Goal: Task Accomplishment & Management: Manage account settings

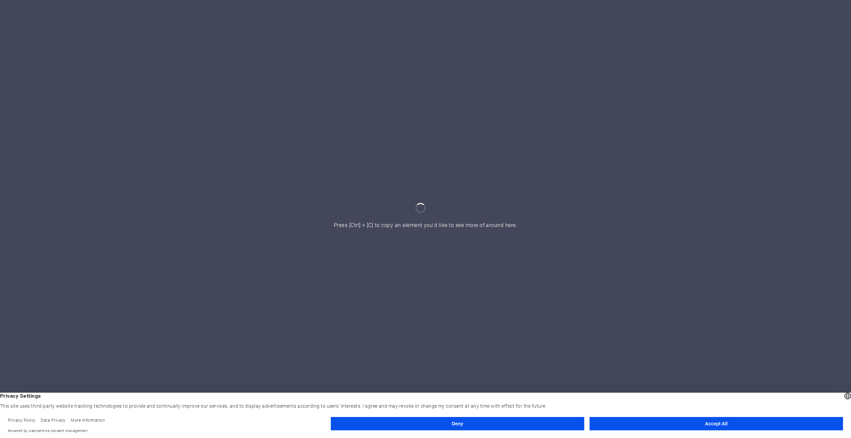
click at [755, 420] on button "Accept All" at bounding box center [716, 423] width 253 height 13
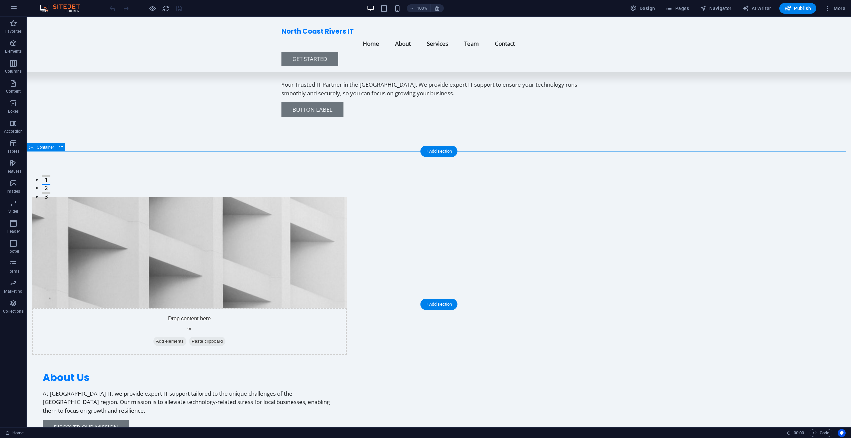
scroll to position [400, 0]
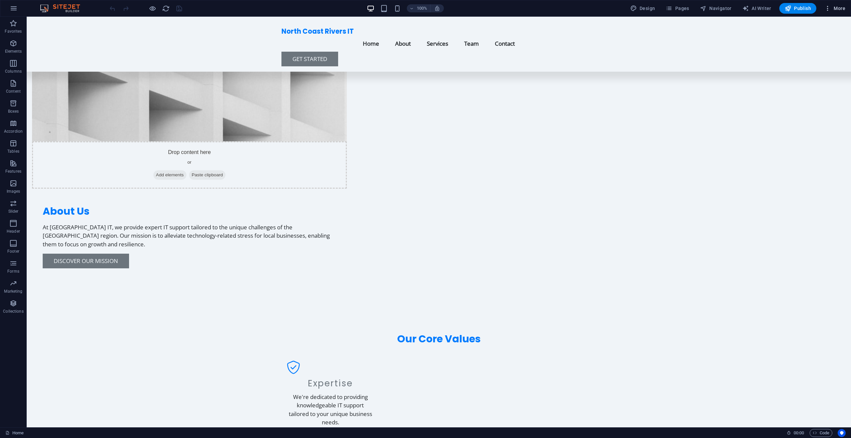
click at [829, 8] on icon "button" at bounding box center [827, 8] width 7 height 7
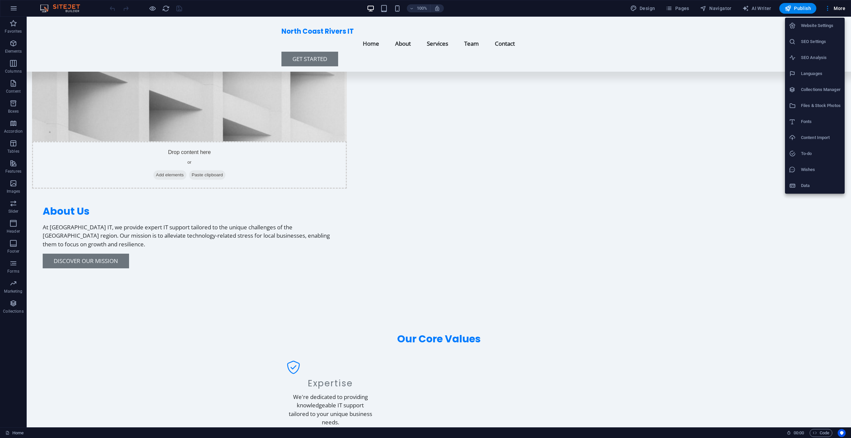
click at [817, 24] on h6 "Website Settings" at bounding box center [821, 26] width 40 height 8
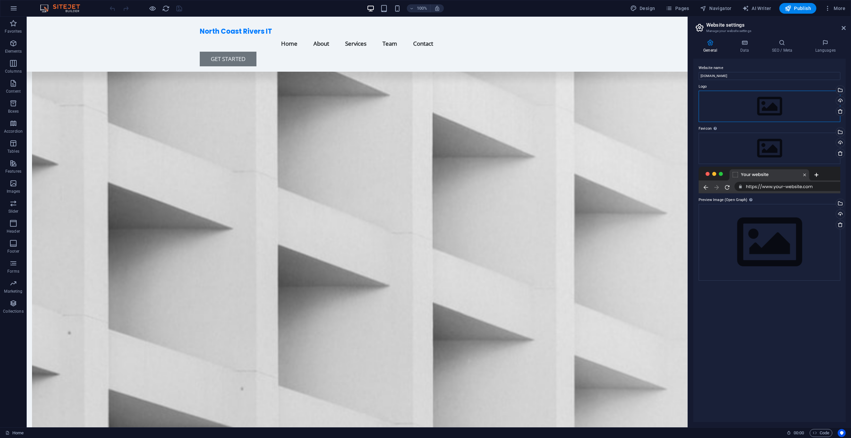
click at [747, 118] on div "Drag files here, click to choose files or select files from Files or our free s…" at bounding box center [770, 106] width 142 height 31
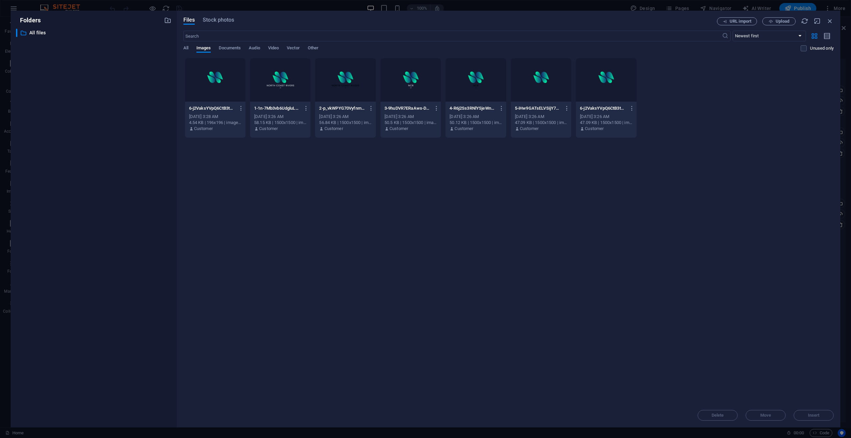
click at [604, 77] on div at bounding box center [606, 79] width 60 height 43
click at [830, 21] on icon "button" at bounding box center [829, 20] width 7 height 7
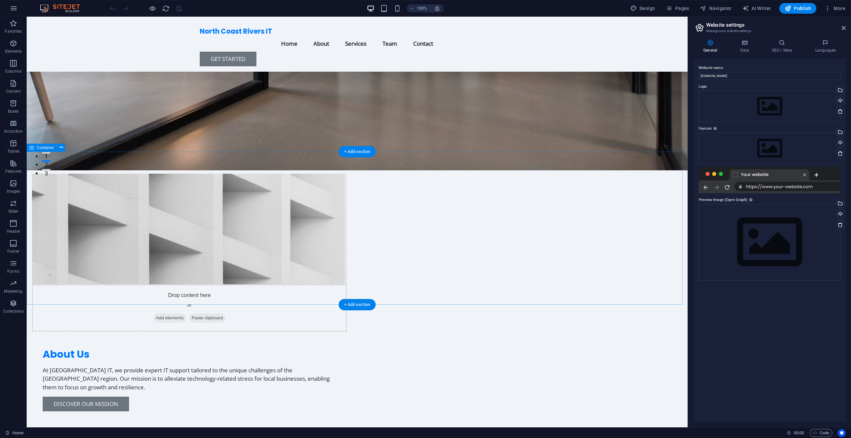
scroll to position [434, 0]
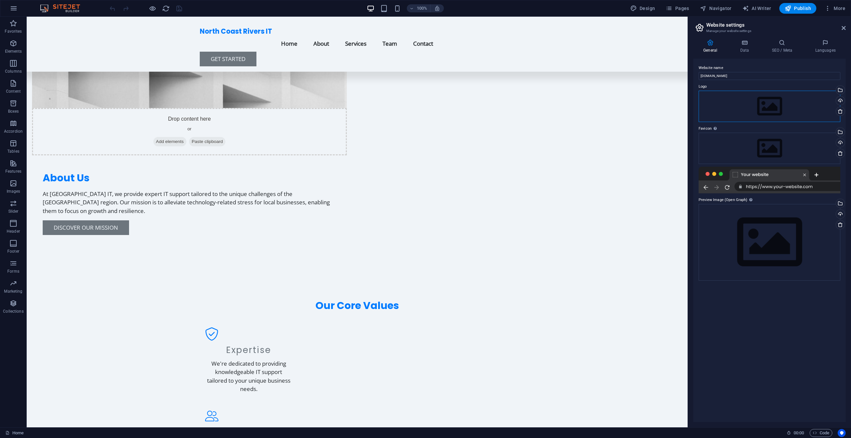
click at [750, 112] on div "Drag files here, click to choose files or select files from Files or our free s…" at bounding box center [770, 106] width 142 height 31
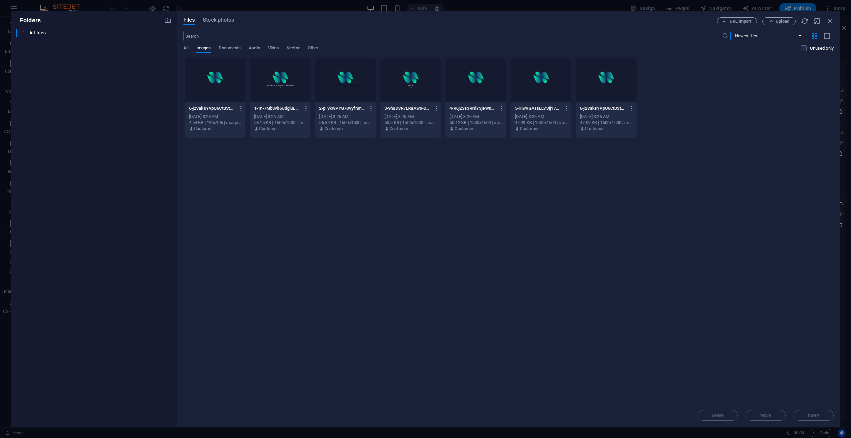
click at [603, 82] on div at bounding box center [606, 79] width 60 height 43
click at [282, 85] on div at bounding box center [280, 79] width 60 height 43
click at [815, 415] on span "Insert" at bounding box center [814, 416] width 12 height 4
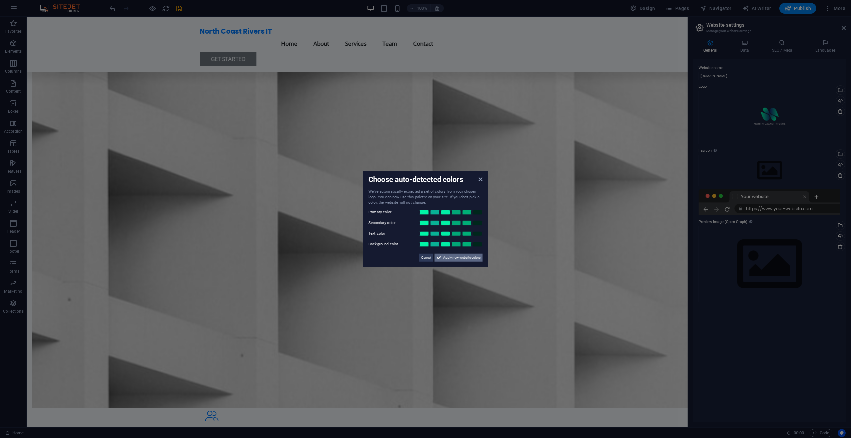
click at [446, 259] on span "Apply new website colors" at bounding box center [461, 257] width 37 height 8
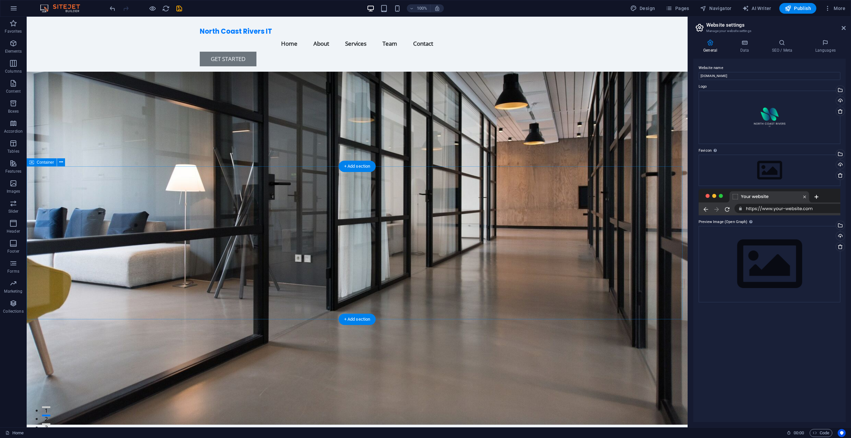
scroll to position [0, 0]
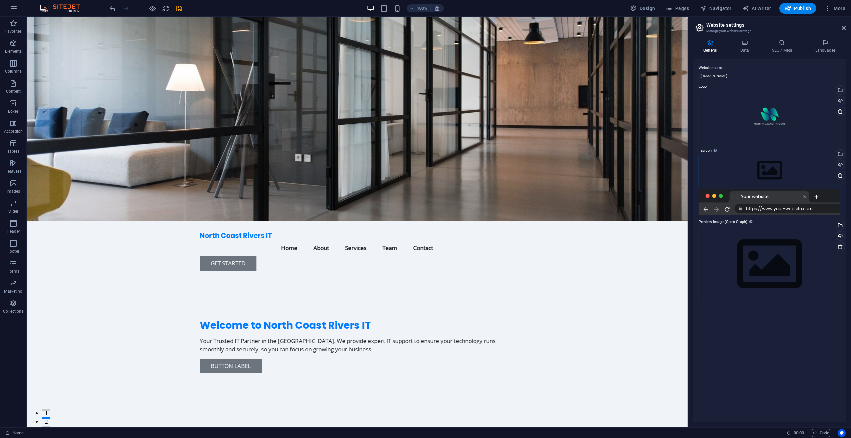
click at [751, 180] on div "Drag files here, click to choose files or select files from Files or our free s…" at bounding box center [770, 170] width 142 height 31
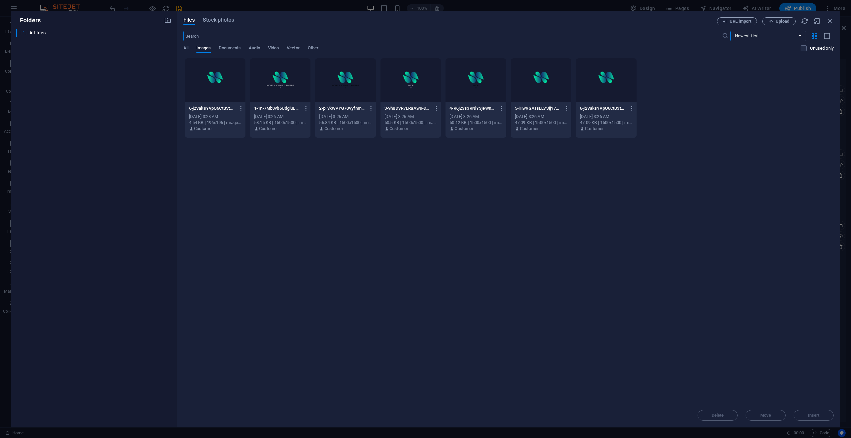
click at [601, 80] on div at bounding box center [606, 79] width 60 height 43
click at [806, 415] on span "Insert" at bounding box center [813, 416] width 35 height 4
